Goal: Transaction & Acquisition: Subscribe to service/newsletter

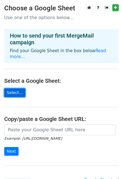
click at [10, 88] on link "Select..." at bounding box center [14, 92] width 21 height 9
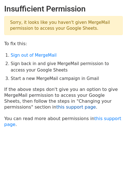
click at [56, 107] on link "this support page" at bounding box center [76, 106] width 40 height 5
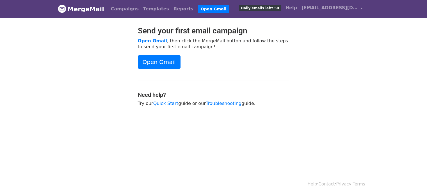
click at [268, 10] on span "Daily emails left: 50" at bounding box center [260, 8] width 42 height 6
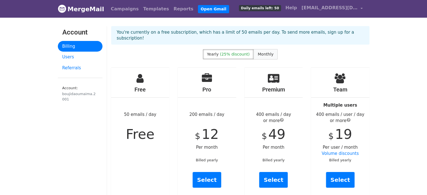
click at [266, 52] on span "Monthly" at bounding box center [266, 54] width 16 height 4
click at [238, 52] on span "(25% discount)" at bounding box center [235, 54] width 30 height 4
click at [333, 10] on span "[EMAIL_ADDRESS][DOMAIN_NAME]" at bounding box center [329, 7] width 56 height 7
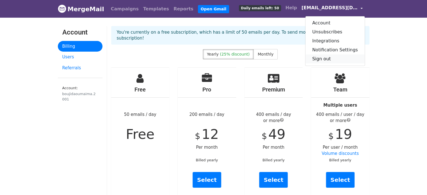
click at [323, 58] on link "Sign out" at bounding box center [334, 58] width 59 height 9
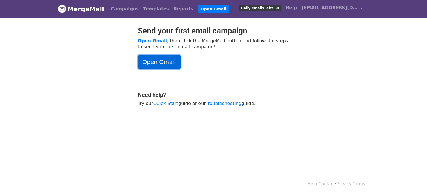
click at [155, 63] on link "Open Gmail" at bounding box center [159, 61] width 43 height 13
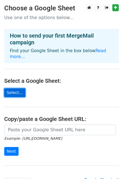
click at [13, 88] on link "Select..." at bounding box center [14, 92] width 21 height 9
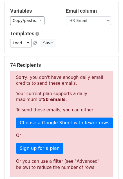
scroll to position [8, 0]
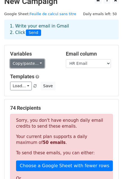
click at [29, 61] on link "Copy/paste..." at bounding box center [27, 63] width 34 height 9
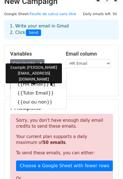
click at [28, 84] on link "{{HR Email}}" at bounding box center [38, 84] width 56 height 9
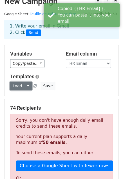
click at [24, 86] on link "Load..." at bounding box center [21, 86] width 22 height 9
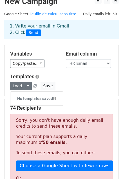
click at [81, 85] on div "Load... No templates saved Save" at bounding box center [61, 86] width 111 height 9
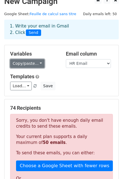
click at [34, 63] on link "Copy/paste..." at bounding box center [27, 63] width 34 height 9
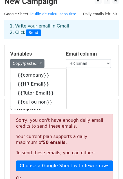
click at [51, 43] on div "1. Write your email in Gmail 2. Click Send" at bounding box center [61, 33] width 123 height 22
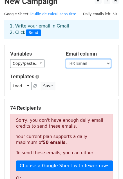
click at [90, 61] on select "company HR Email Tutor Email oui ou non" at bounding box center [88, 63] width 45 height 9
click at [51, 33] on div "1. Write your email in Gmail 2. Click Send" at bounding box center [61, 29] width 111 height 13
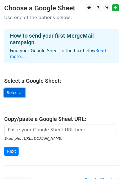
click at [13, 90] on link "Select..." at bounding box center [14, 92] width 21 height 9
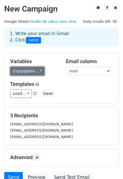
click at [35, 72] on link "Copy/paste..." at bounding box center [27, 71] width 34 height 9
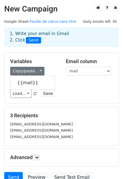
click at [54, 57] on div "Variables Copy/paste... {{mail}} Email column mail Templates Load... No templat…" at bounding box center [61, 78] width 114 height 51
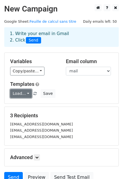
click at [23, 92] on link "Load..." at bounding box center [21, 93] width 22 height 9
click at [28, 104] on h6 "No templates saved" at bounding box center [36, 106] width 52 height 9
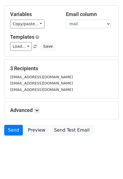
scroll to position [51, 0]
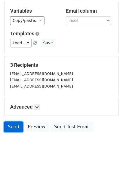
click at [16, 123] on link "Send" at bounding box center [13, 126] width 19 height 11
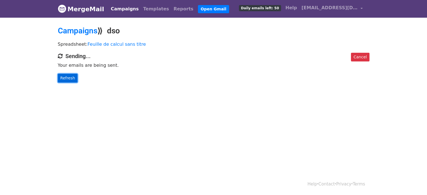
click at [67, 74] on link "Refresh" at bounding box center [68, 78] width 20 height 9
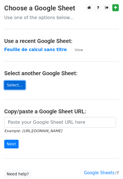
click at [16, 85] on link "Select..." at bounding box center [14, 85] width 21 height 9
click at [10, 86] on link "Select..." at bounding box center [14, 85] width 21 height 9
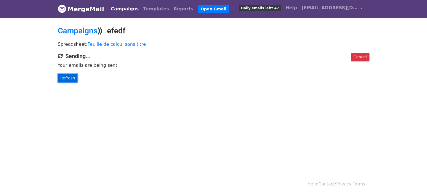
click at [69, 78] on link "Refresh" at bounding box center [68, 78] width 20 height 9
